Goal: Navigation & Orientation: Find specific page/section

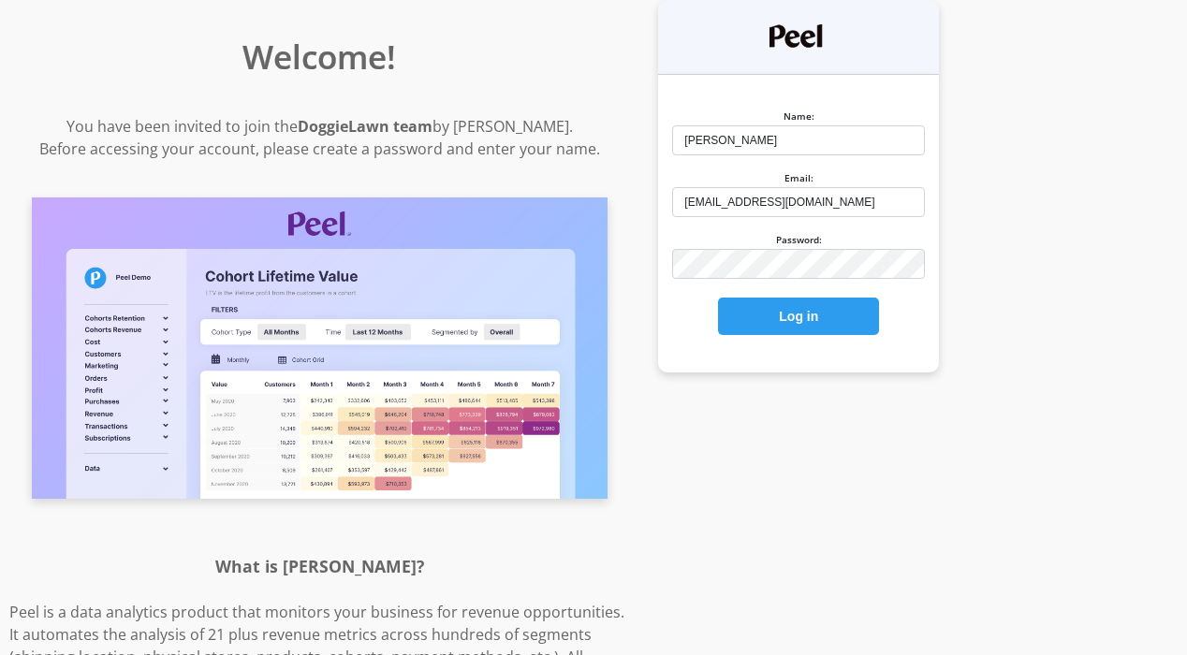
click at [958, 392] on div "Name: [PERSON_NAME] Email: [EMAIL_ADDRESS][DOMAIN_NAME] Password: Log in" at bounding box center [798, 364] width 319 height 728
click at [879, 317] on button "Log in" at bounding box center [798, 316] width 161 height 37
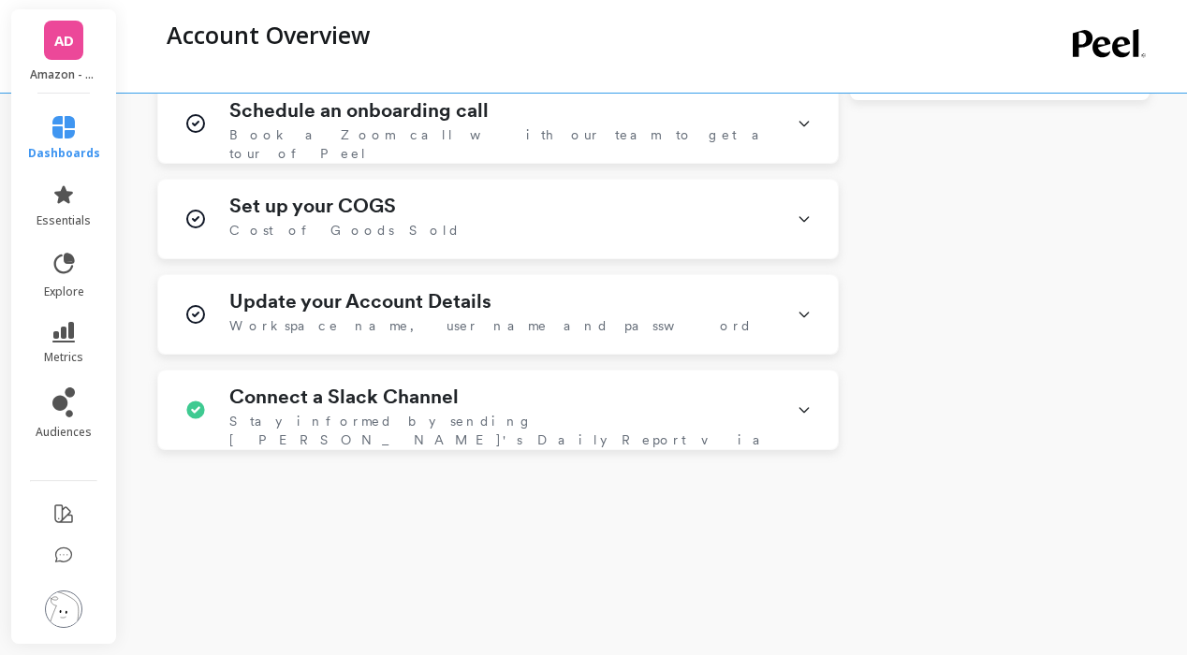
scroll to position [658, 0]
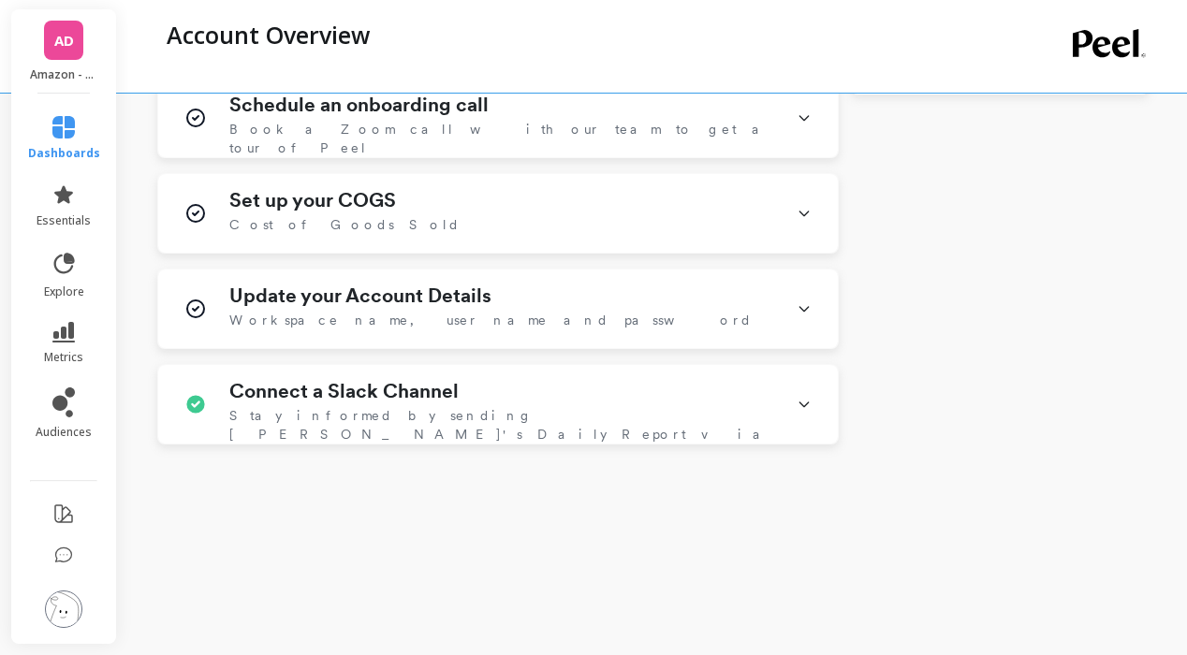
click at [76, 72] on p "Amazon - DoggieLawn" at bounding box center [64, 74] width 68 height 15
click at [776, 31] on div "Account Overview" at bounding box center [576, 35] width 839 height 32
